Goal: Task Accomplishment & Management: Complete application form

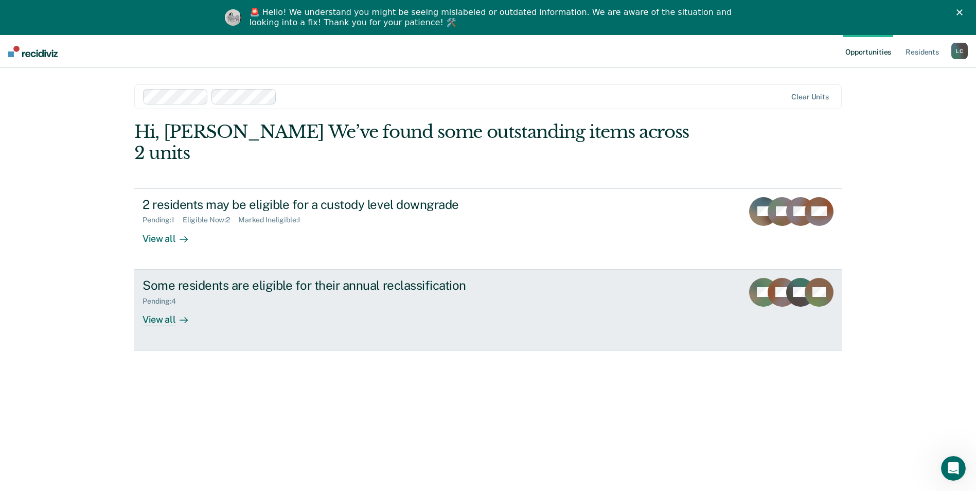
click at [170, 308] on link "Some residents are eligible for their annual reclassification Pending : 4 View …" at bounding box center [487, 309] width 707 height 81
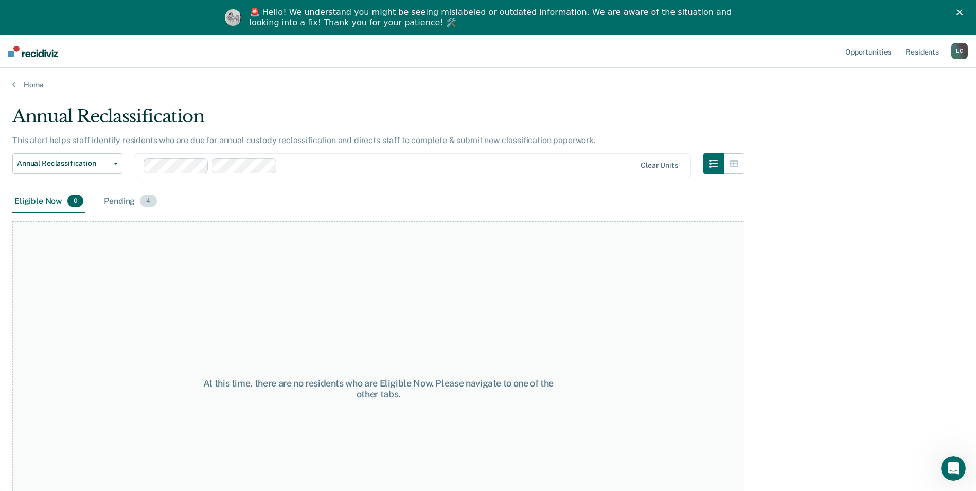
click at [129, 202] on div "Pending 4" at bounding box center [130, 201] width 57 height 23
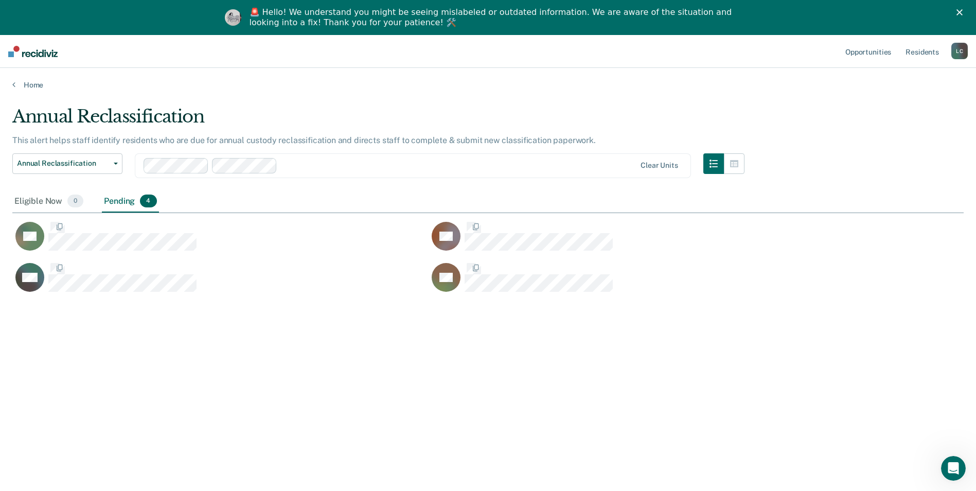
scroll to position [335, 943]
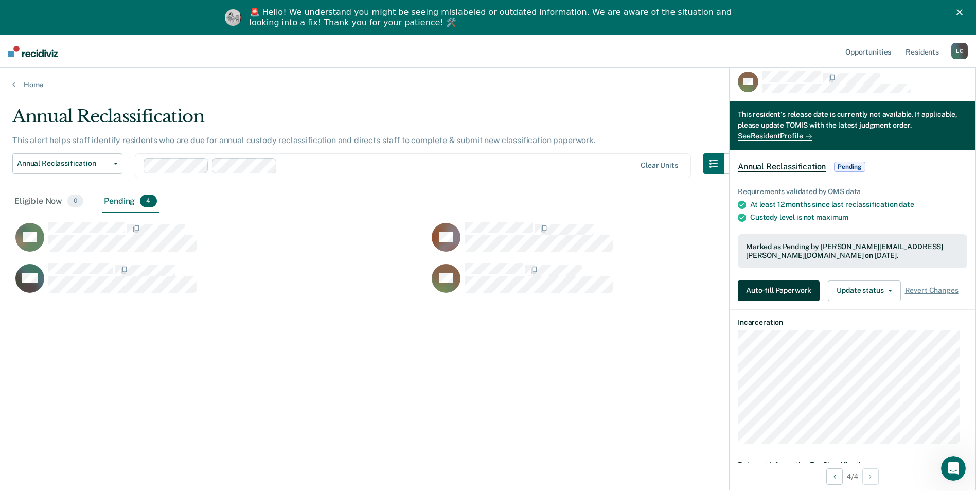
click at [473, 293] on button "Auto-fill Paperwork" at bounding box center [778, 290] width 82 height 21
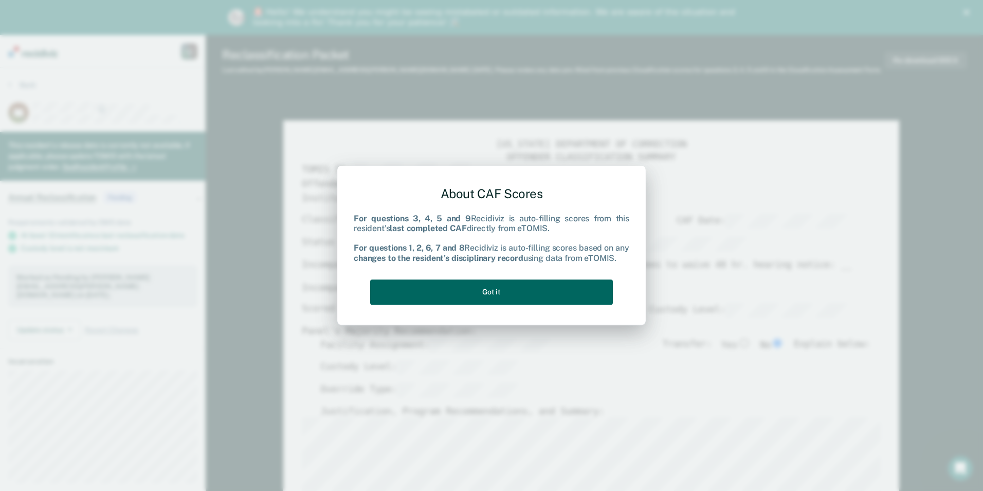
click at [473, 289] on button "Got it" at bounding box center [491, 291] width 243 height 25
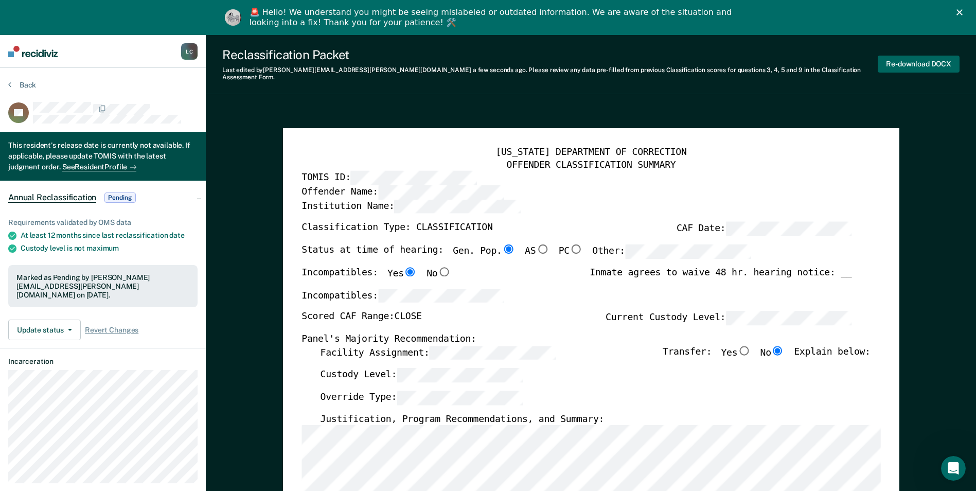
click at [473, 59] on button "Re-download DOCX" at bounding box center [918, 64] width 82 height 17
type textarea "x"
click at [19, 80] on button "Back" at bounding box center [22, 84] width 28 height 9
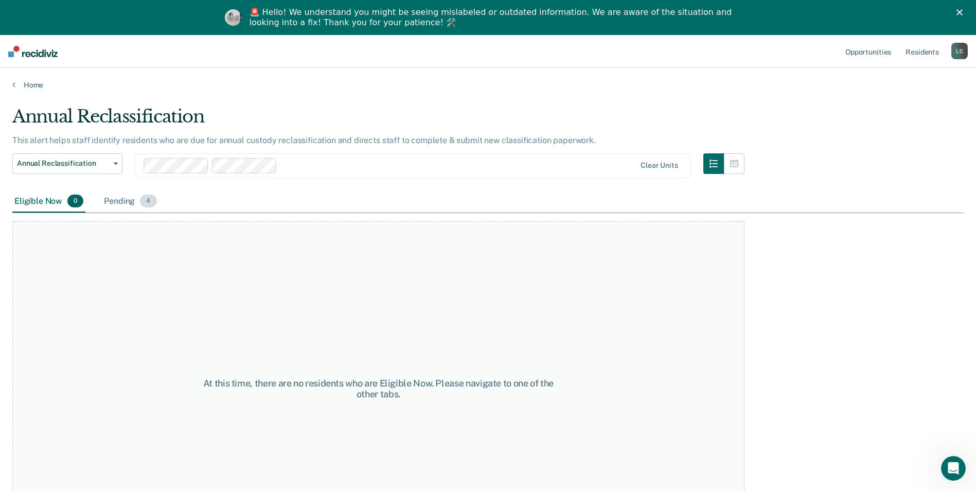
click at [127, 196] on div "Pending 4" at bounding box center [130, 201] width 57 height 23
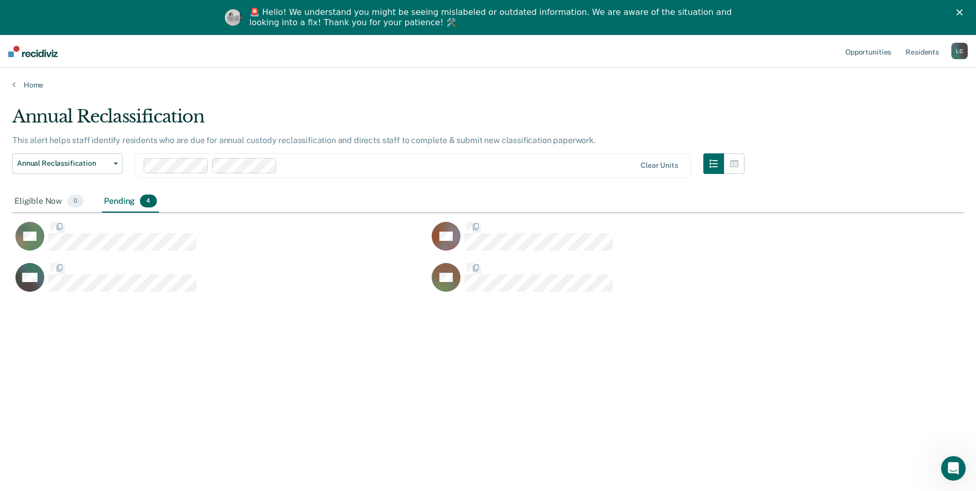
scroll to position [335, 943]
click at [111, 203] on div "Pending 4" at bounding box center [130, 201] width 57 height 23
click at [57, 201] on div "Eligible Now 0" at bounding box center [48, 201] width 73 height 23
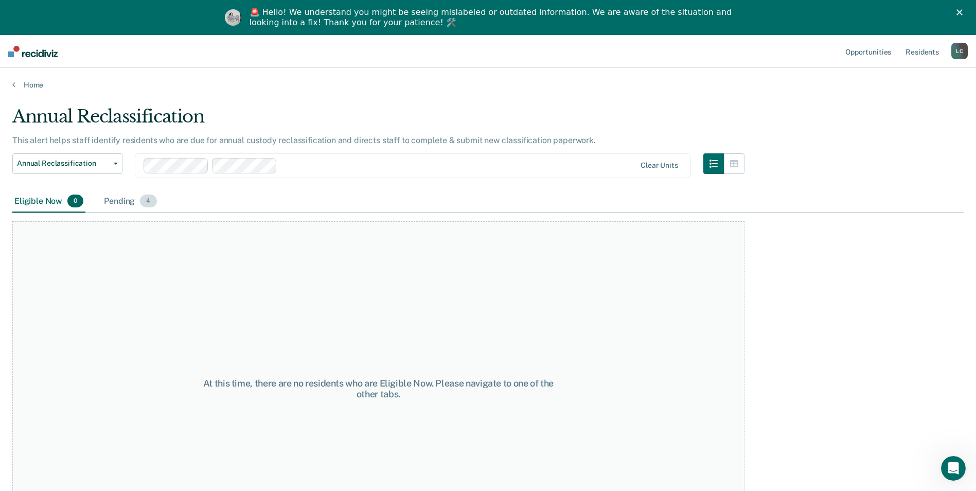
click at [118, 198] on div "Pending 4" at bounding box center [130, 201] width 57 height 23
